Goal: Communication & Community: Answer question/provide support

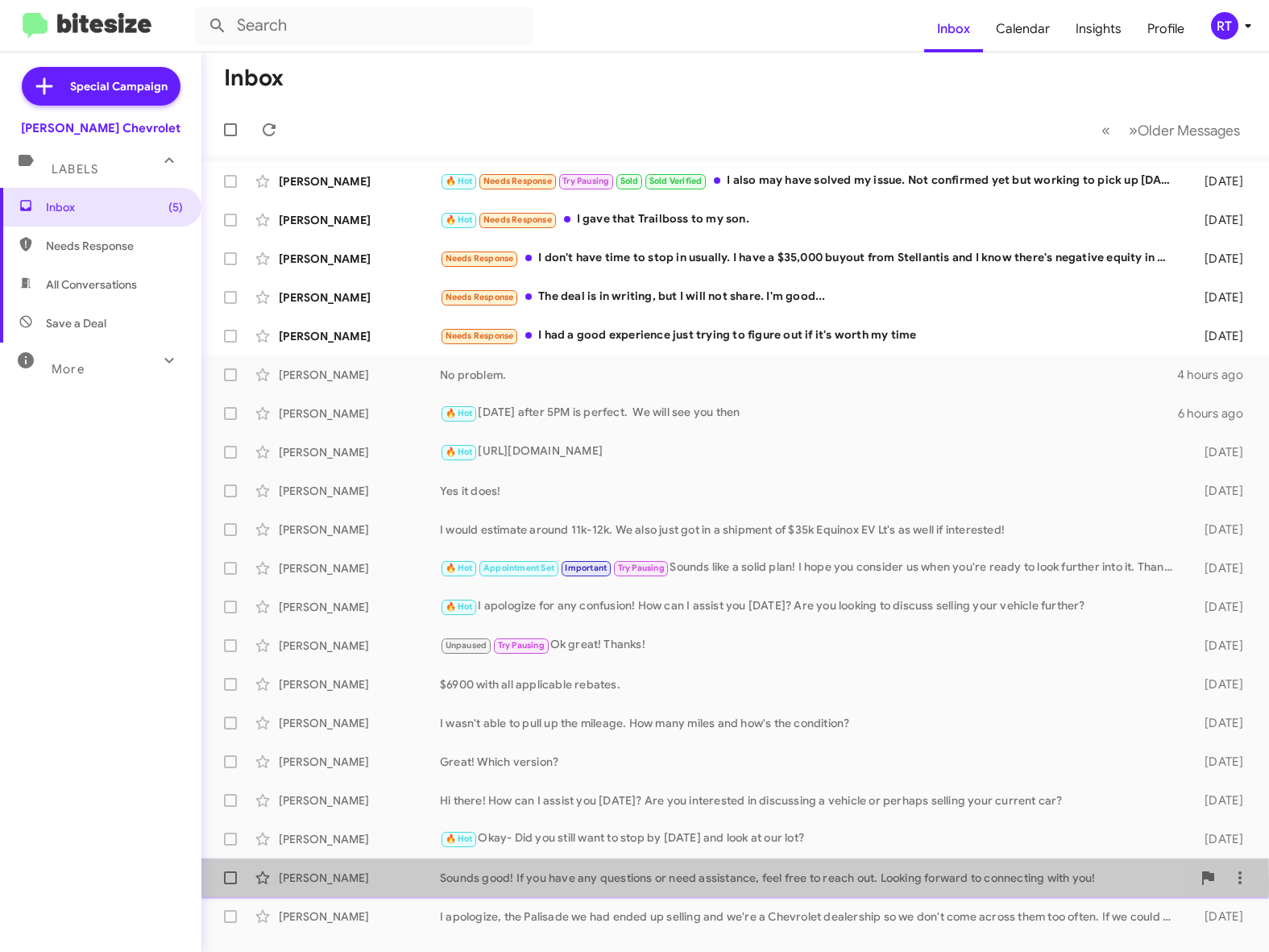
click at [307, 884] on div "[PERSON_NAME]" at bounding box center [358, 877] width 161 height 16
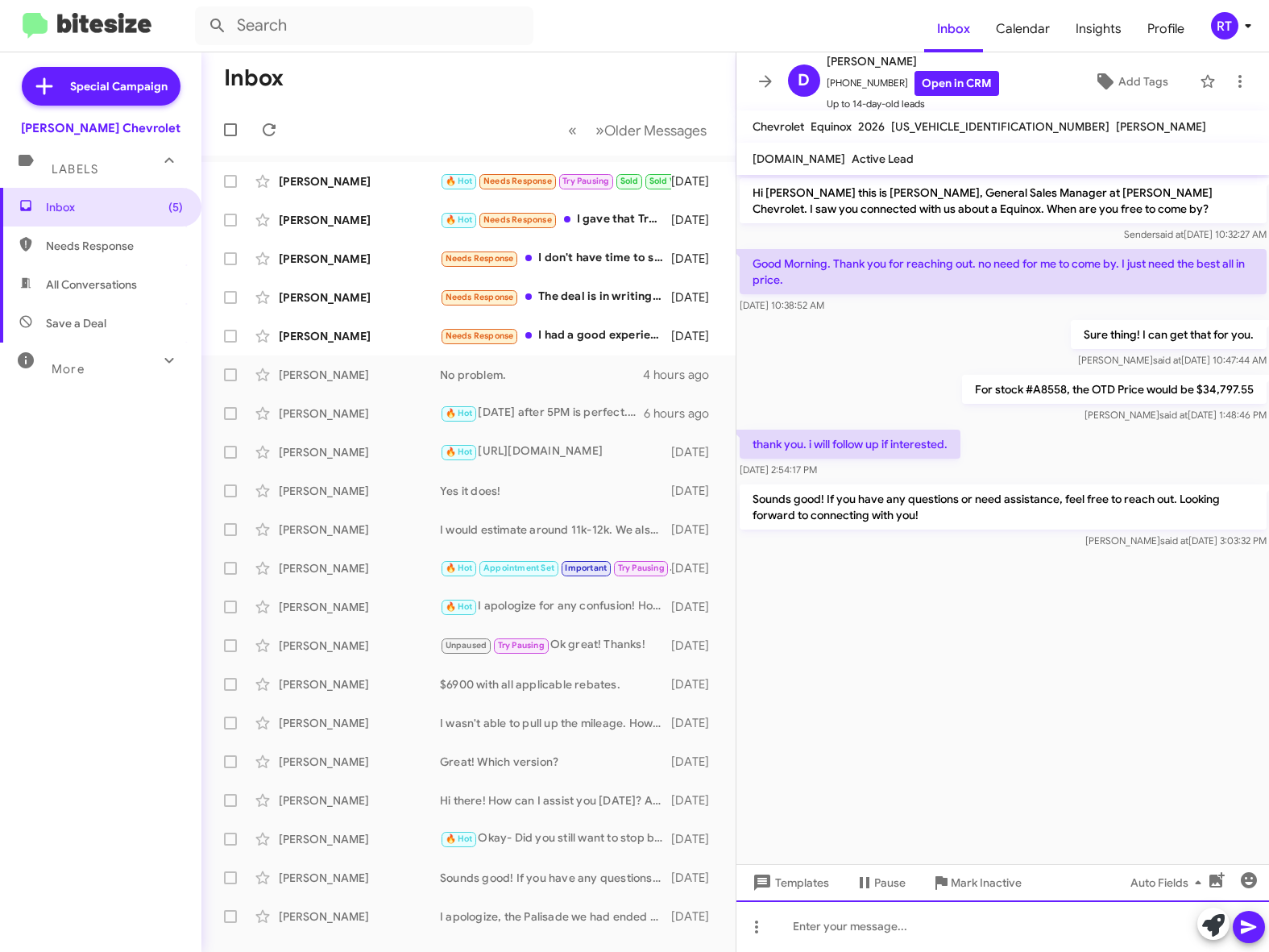
paste div
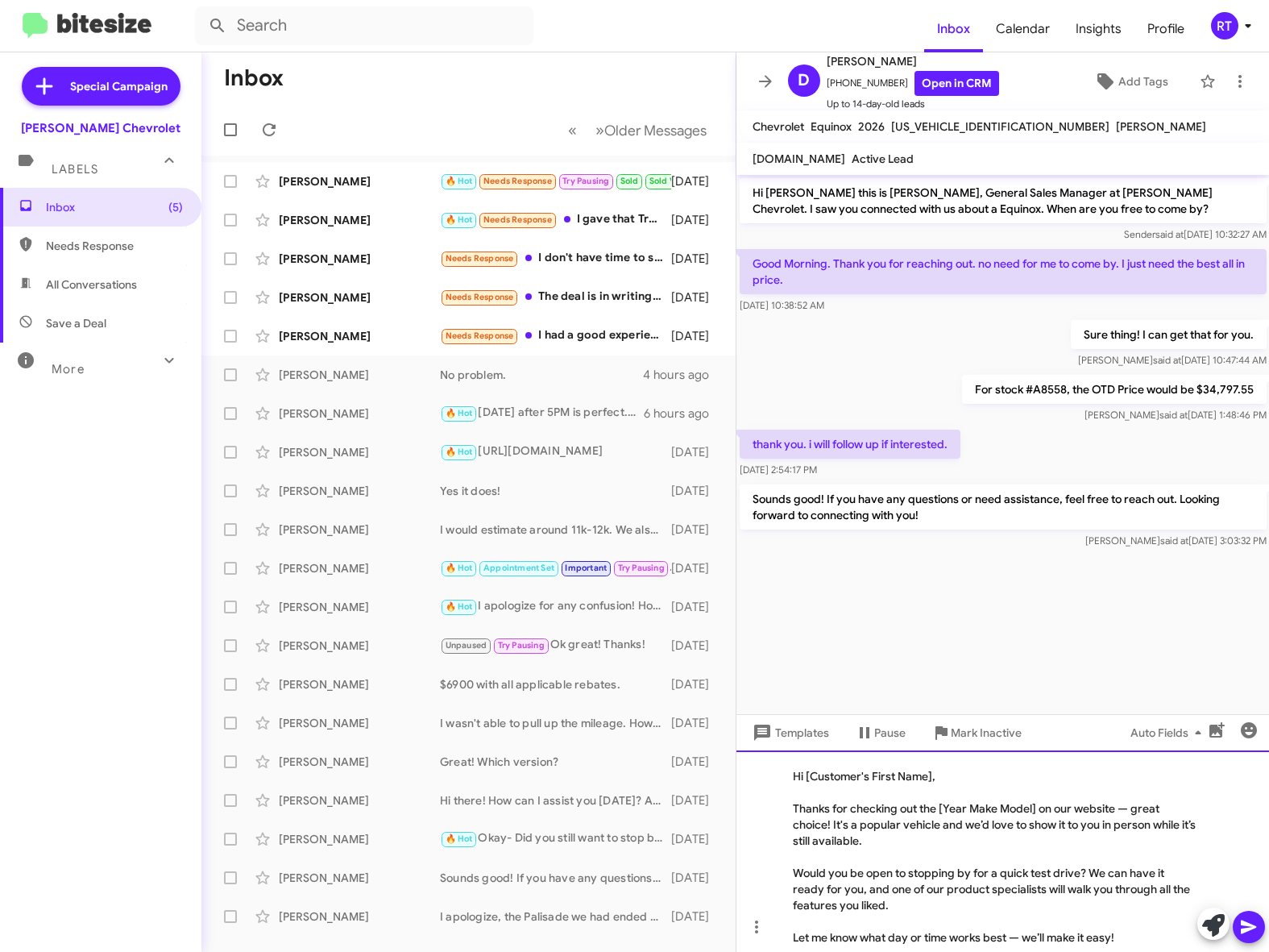
click at [830, 793] on div at bounding box center [995, 792] width 405 height 16
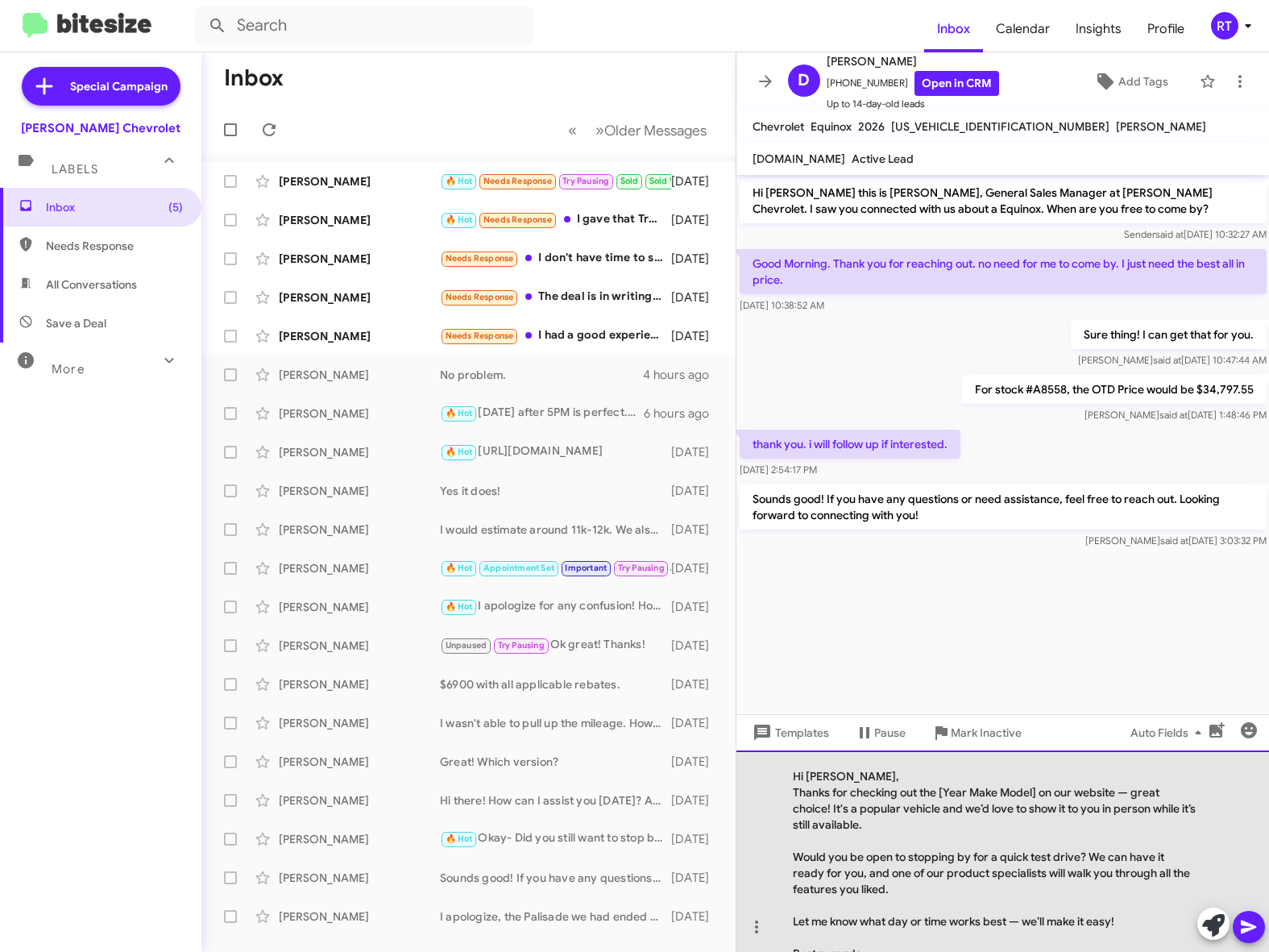
click at [1037, 788] on div "Thanks for checking out the [Year Make Model] on our website — great choice! It…" at bounding box center [995, 808] width 405 height 48
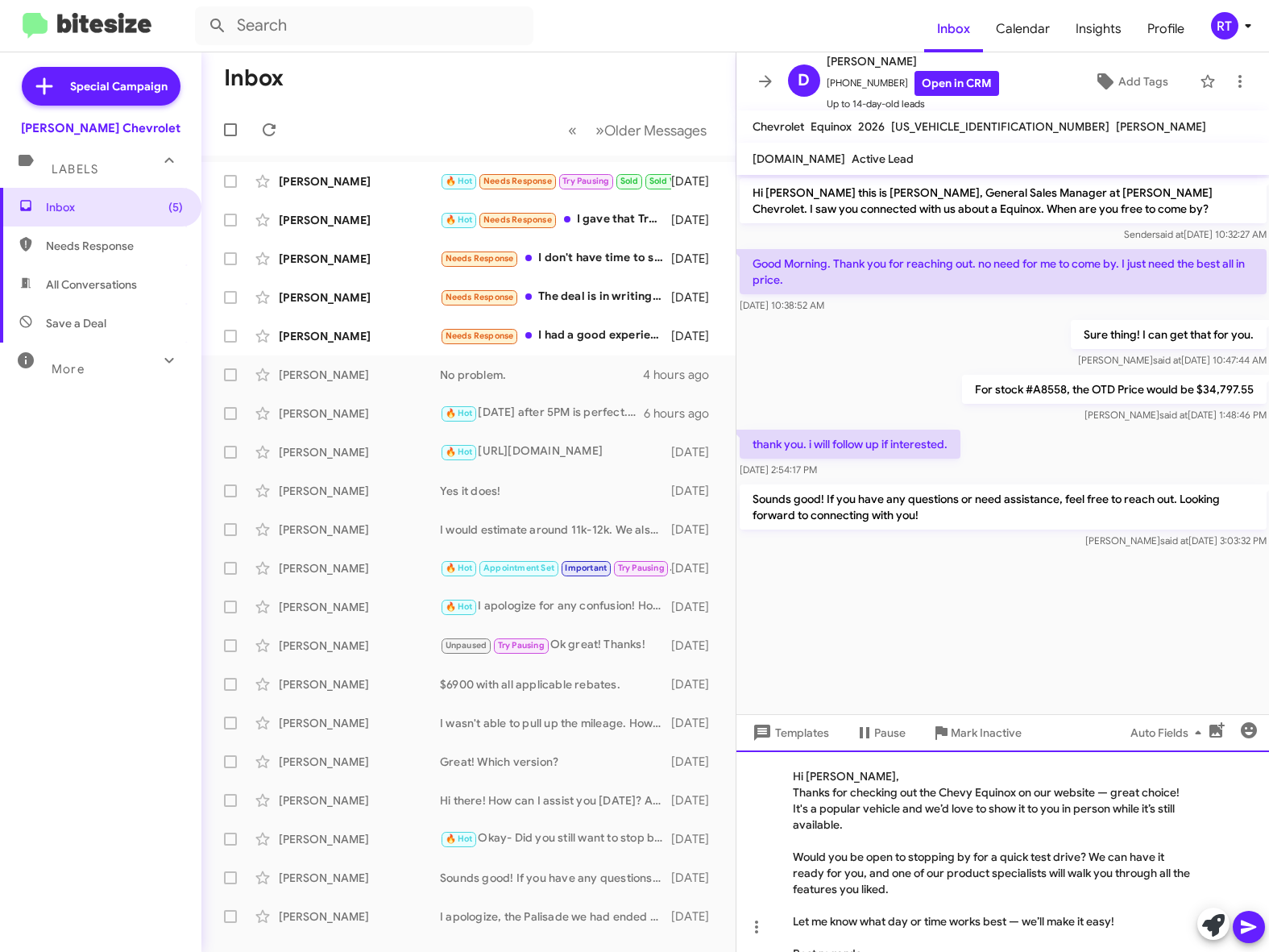
click at [825, 842] on div at bounding box center [995, 840] width 405 height 16
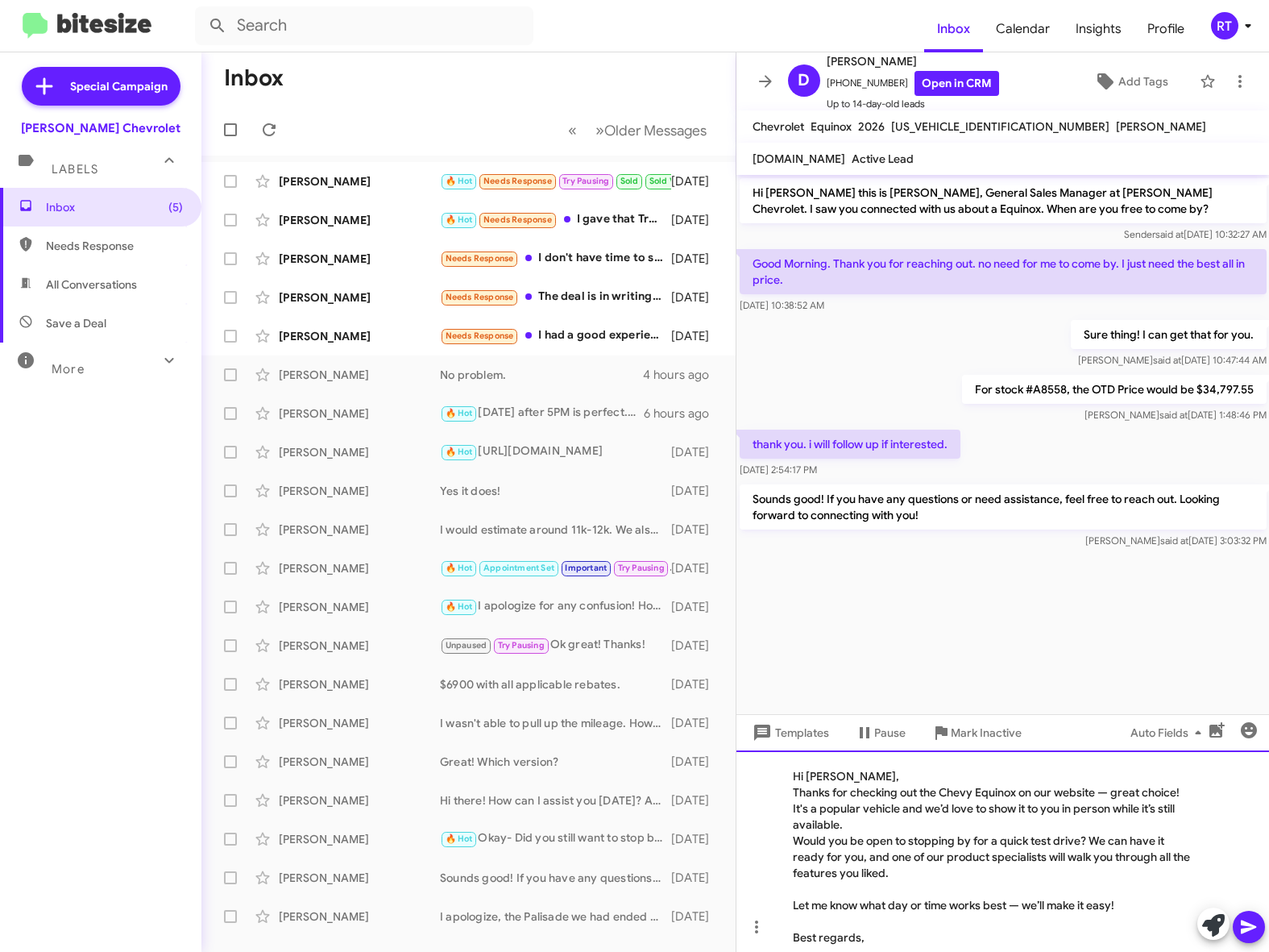
click at [858, 894] on div at bounding box center [995, 888] width 405 height 16
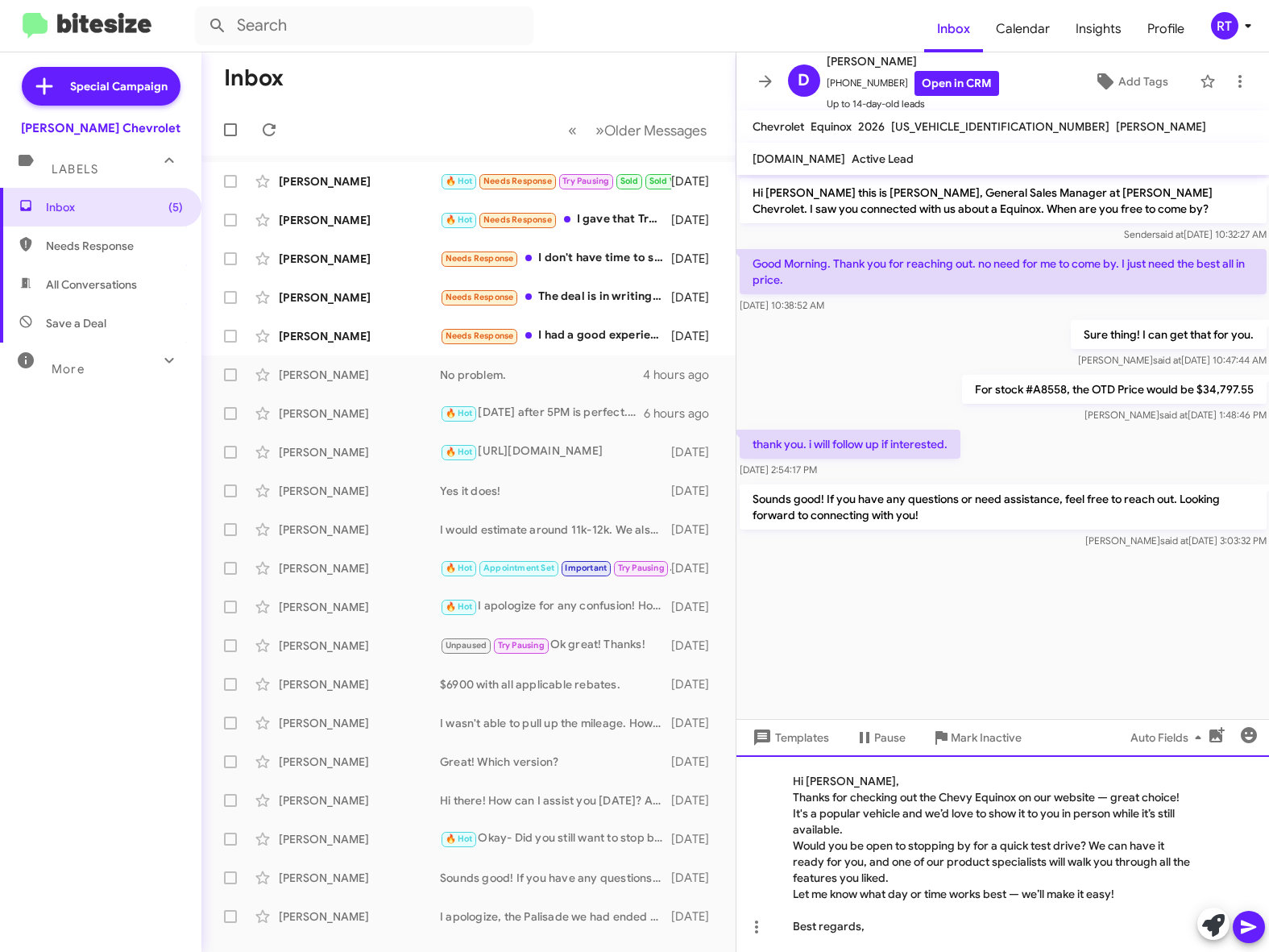
click at [889, 925] on div "Best regards," at bounding box center [995, 926] width 405 height 16
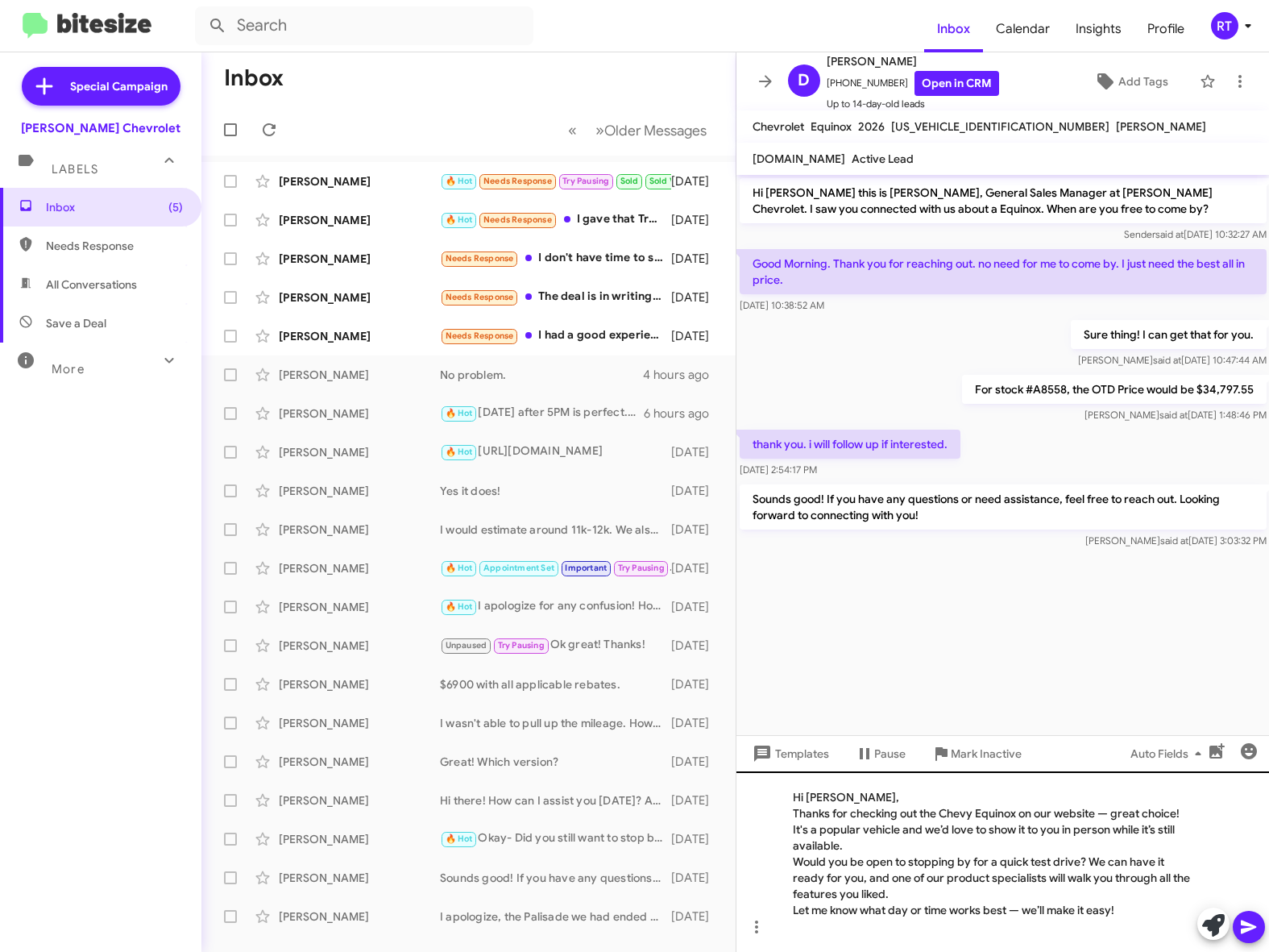
click at [1248, 929] on icon at bounding box center [1249, 927] width 15 height 13
